Goal: Information Seeking & Learning: Understand process/instructions

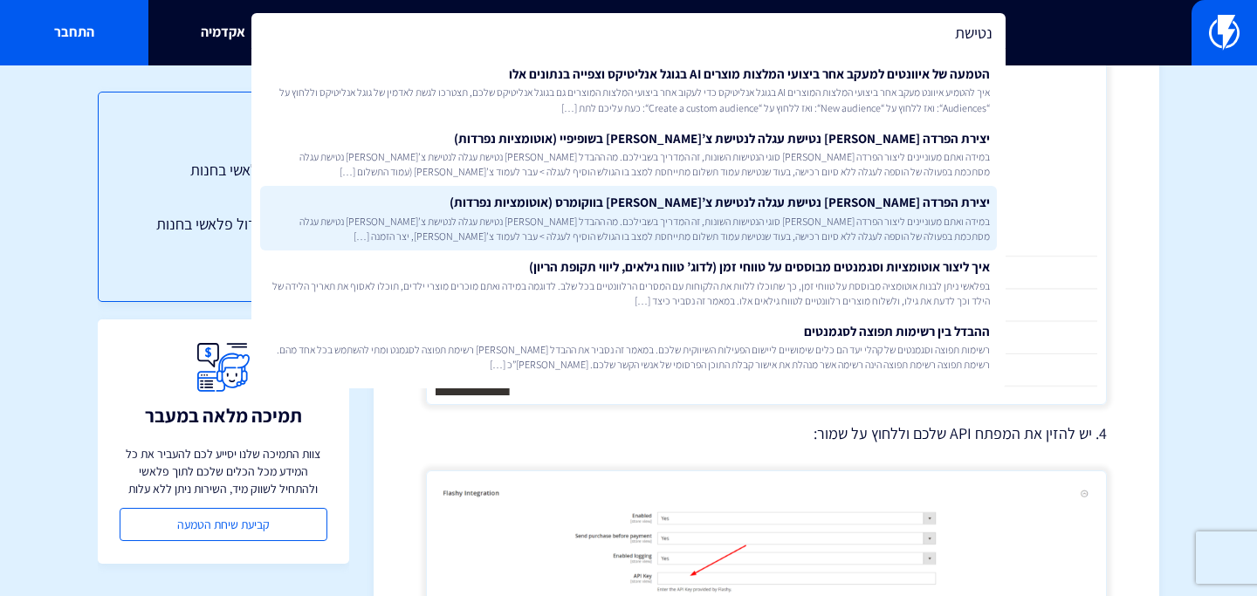
type input "נטישת"
click at [669, 209] on link "יצירת הפרדה [PERSON_NAME] נטישת עגלה לנטישת צ’[PERSON_NAME] בווקומרס (אוטומציות…" at bounding box center [628, 218] width 737 height 65
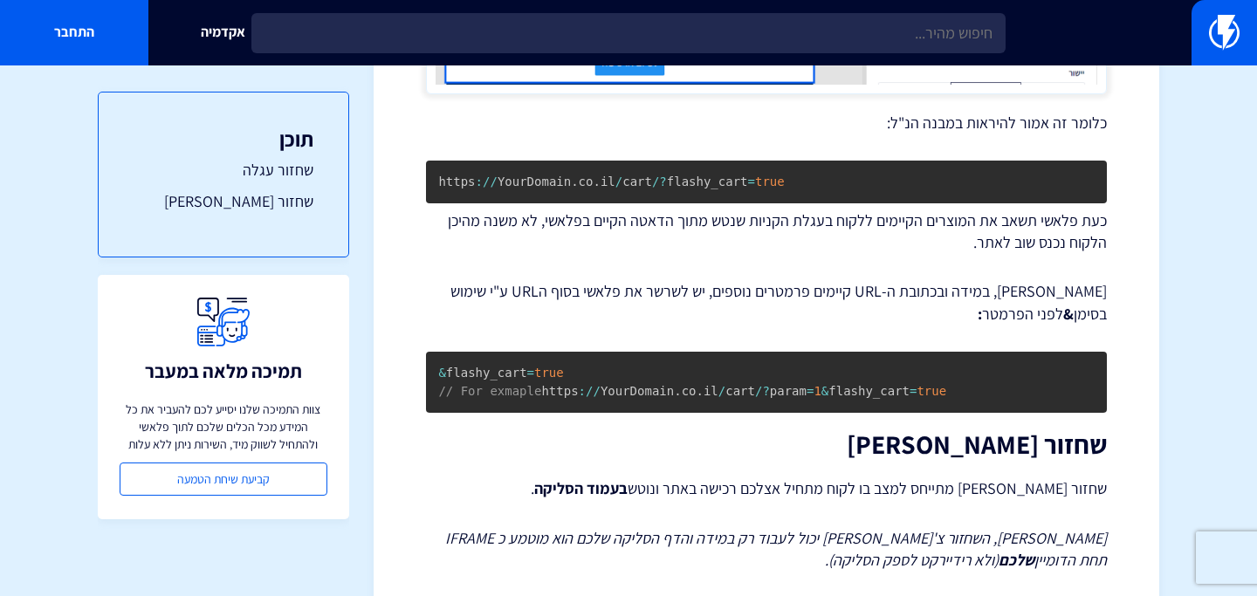
scroll to position [913, 0]
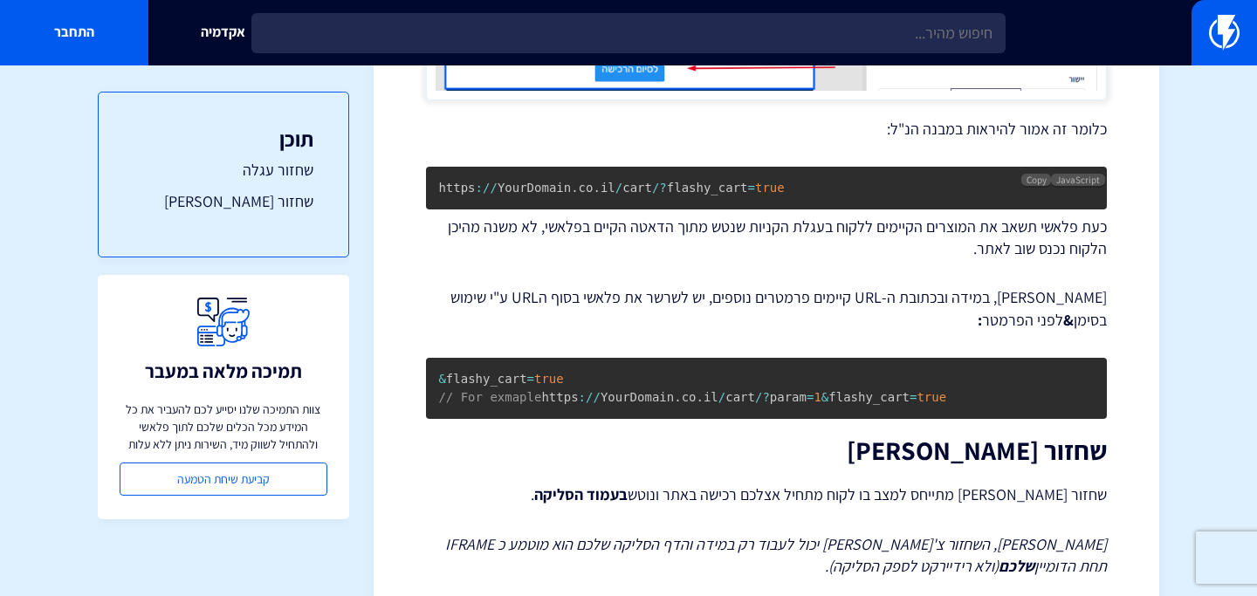
click at [664, 183] on span "?" at bounding box center [662, 188] width 7 height 14
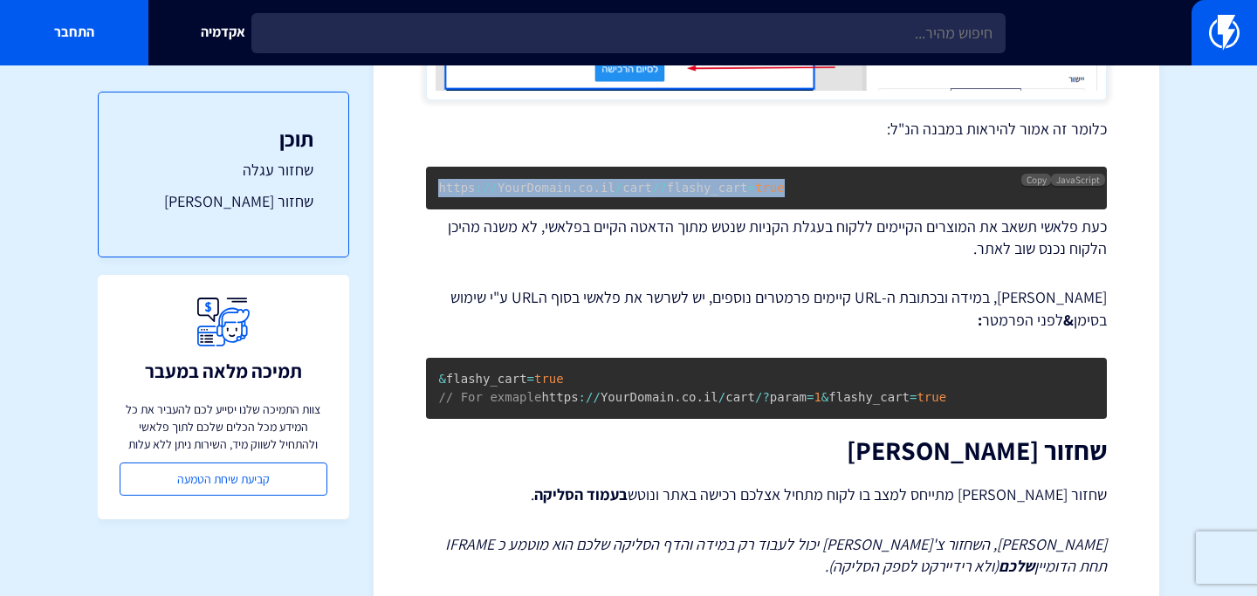
click at [664, 183] on span "?" at bounding box center [662, 188] width 7 height 14
copy code "https : / / YourDomain . co . il / cart / ? flashy_cart = true"
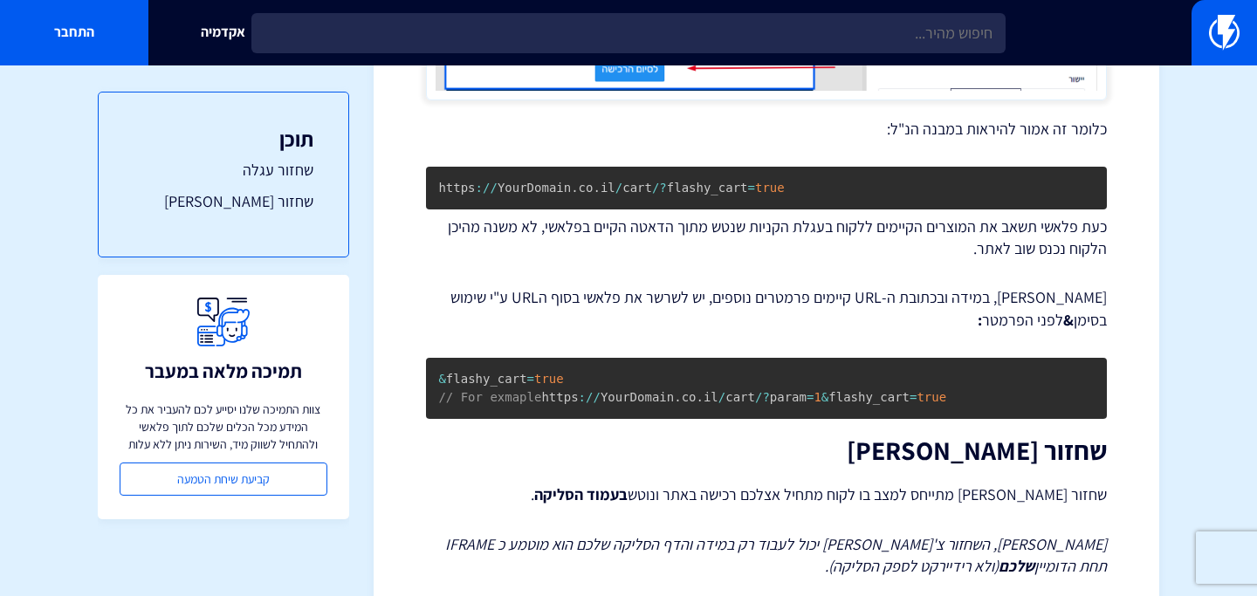
click at [669, 458] on h2 "שחזור [PERSON_NAME]" at bounding box center [766, 451] width 681 height 29
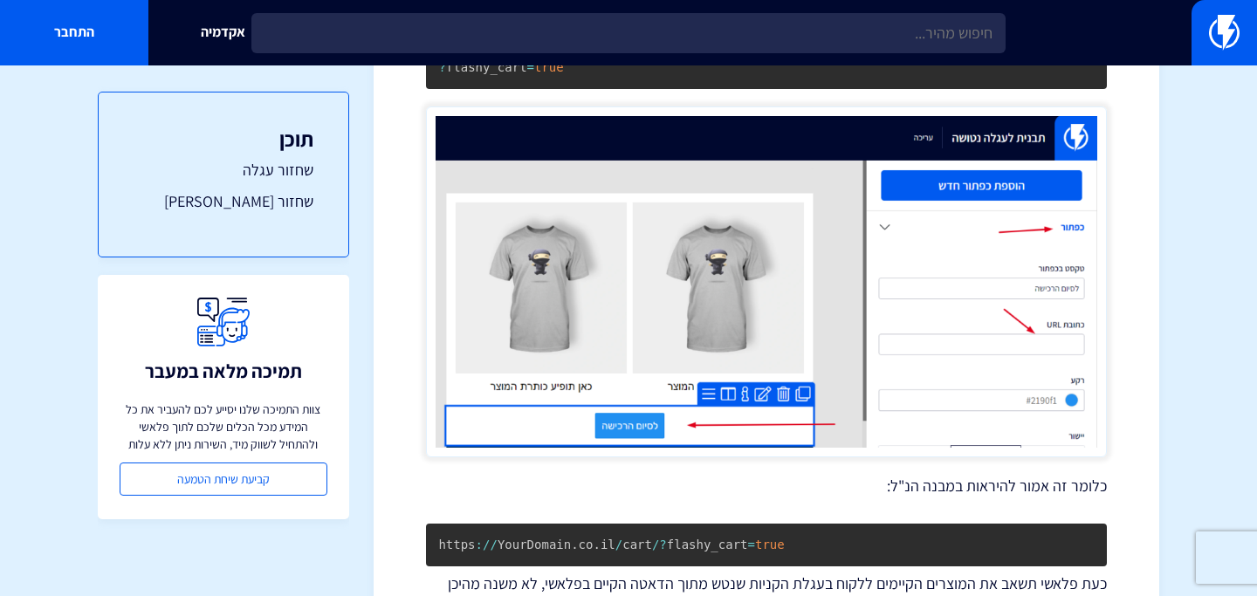
scroll to position [362, 0]
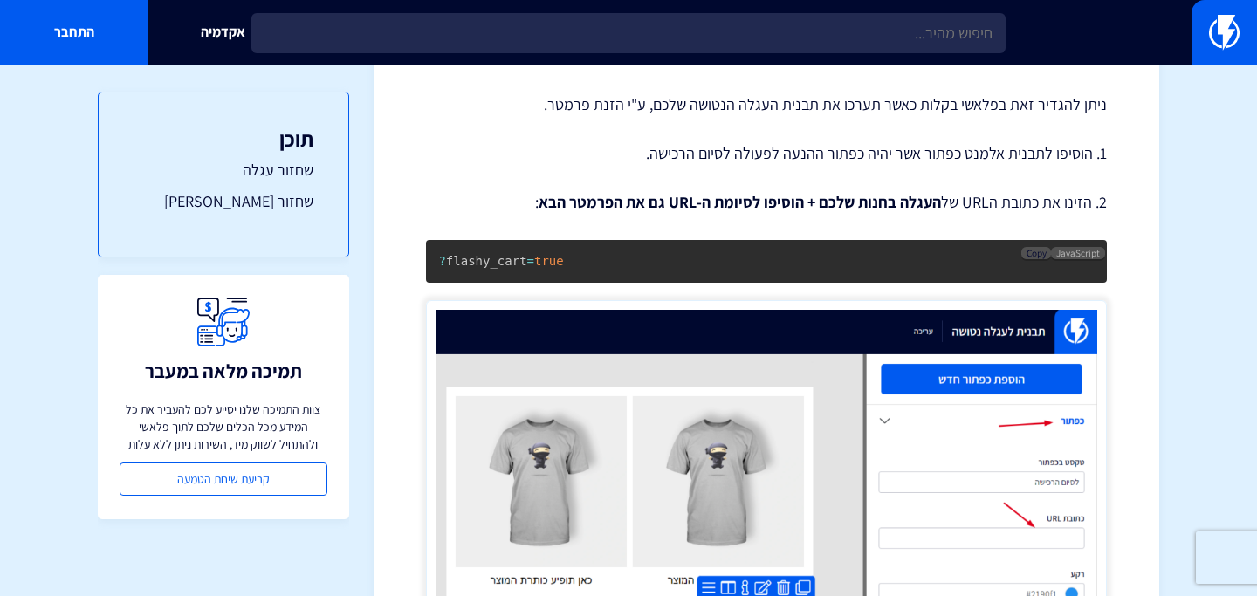
click at [1025, 251] on button "Copy" at bounding box center [1037, 253] width 30 height 12
